Goal: Task Accomplishment & Management: Manage account settings

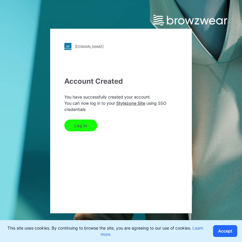
click at [86, 123] on button "Log In" at bounding box center [80, 125] width 33 height 12
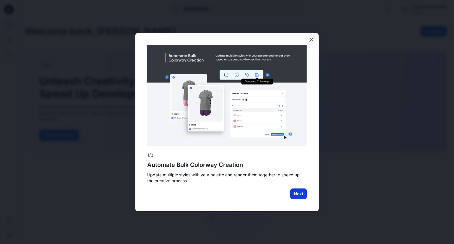
click at [242, 195] on button "Next" at bounding box center [298, 194] width 17 height 11
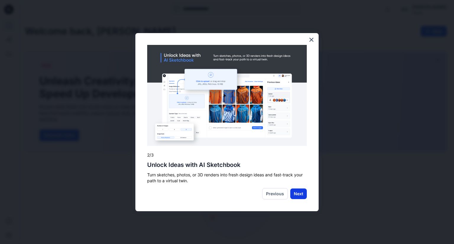
click at [242, 192] on button "Next" at bounding box center [298, 194] width 17 height 11
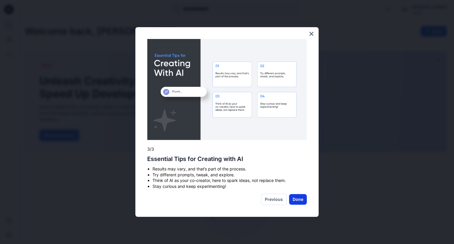
click at [242, 199] on button "Done" at bounding box center [298, 199] width 18 height 11
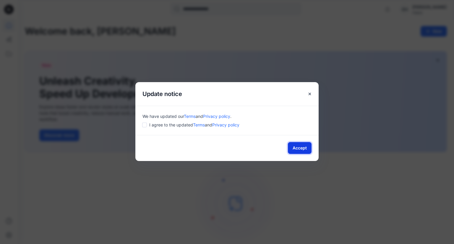
click at [242, 147] on button "Accept" at bounding box center [300, 148] width 24 height 12
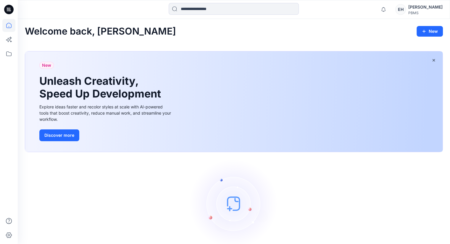
click at [242, 12] on div "EH" at bounding box center [400, 9] width 11 height 11
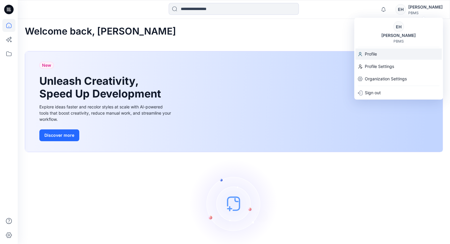
click at [242, 58] on p "Profile" at bounding box center [371, 53] width 12 height 11
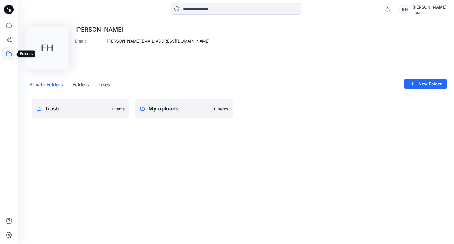
click at [8, 49] on icon at bounding box center [8, 53] width 13 height 13
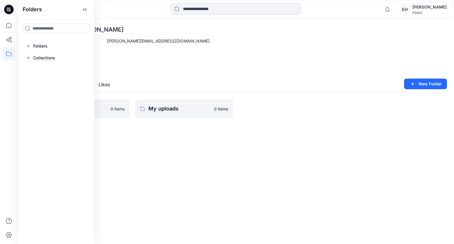
click at [171, 145] on div "Upload Image EH [PERSON_NAME] Email : [PERSON_NAME][EMAIL_ADDRESS][DOMAIN_NAME]…" at bounding box center [236, 131] width 436 height 225
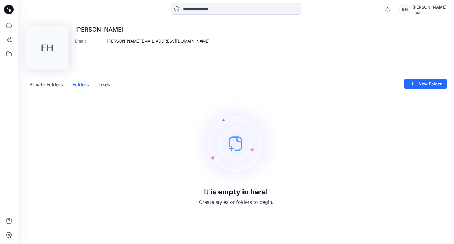
click at [86, 82] on button "Folders" at bounding box center [81, 84] width 26 height 15
click at [115, 82] on button "Likes" at bounding box center [104, 84] width 21 height 15
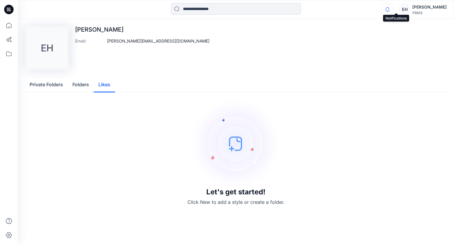
click at [242, 10] on icon "button" at bounding box center [387, 10] width 11 height 12
click at [7, 234] on icon at bounding box center [8, 235] width 13 height 13
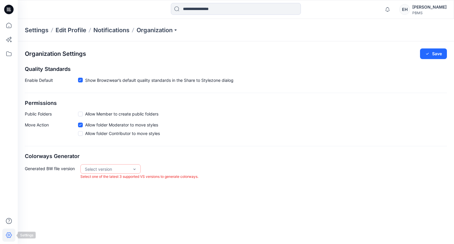
click at [3, 237] on icon at bounding box center [8, 235] width 13 height 13
